Goal: Information Seeking & Learning: Learn about a topic

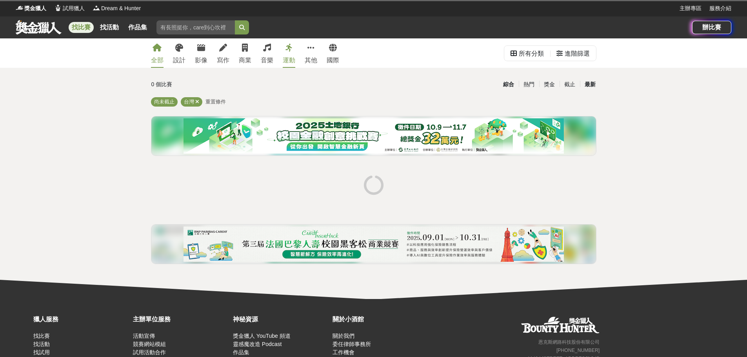
click at [594, 84] on div "最新" at bounding box center [590, 85] width 20 height 14
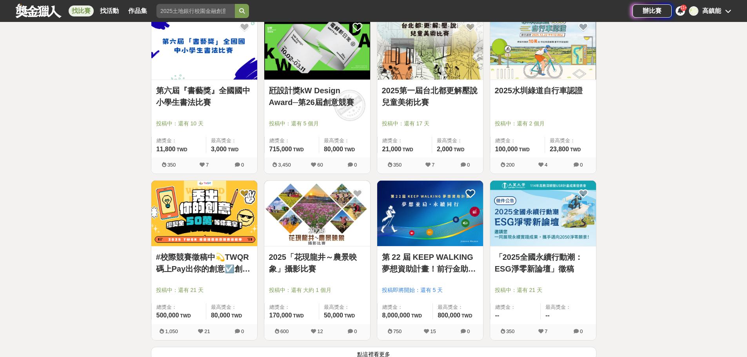
scroll to position [941, 0]
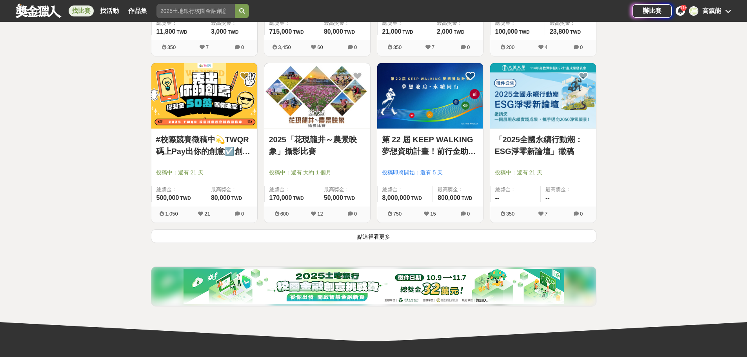
click at [363, 233] on button "點這裡看更多" at bounding box center [373, 236] width 445 height 14
